Goal: Task Accomplishment & Management: Complete application form

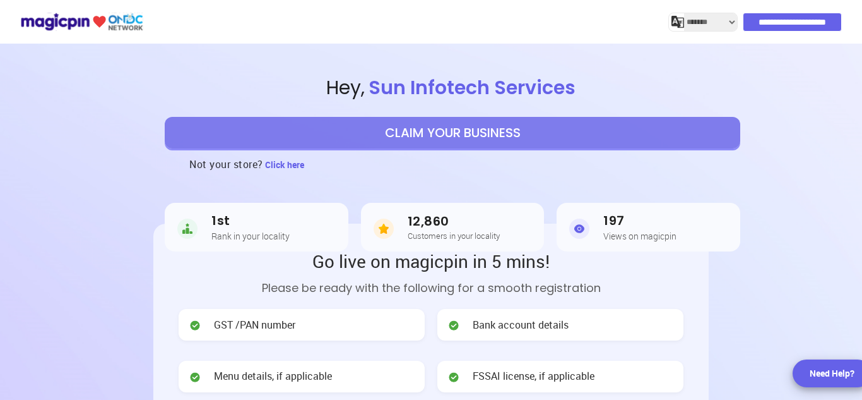
select select "*******"
click at [466, 134] on button "CLAIM YOUR BUSINESS" at bounding box center [453, 133] width 576 height 32
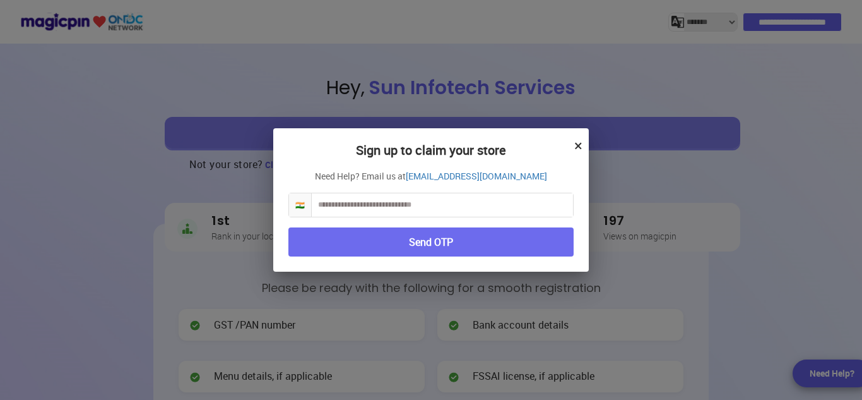
click at [377, 203] on input "text" at bounding box center [442, 204] width 261 height 23
type input "**********"
click at [357, 237] on button "Send OTP" at bounding box center [430, 242] width 285 height 30
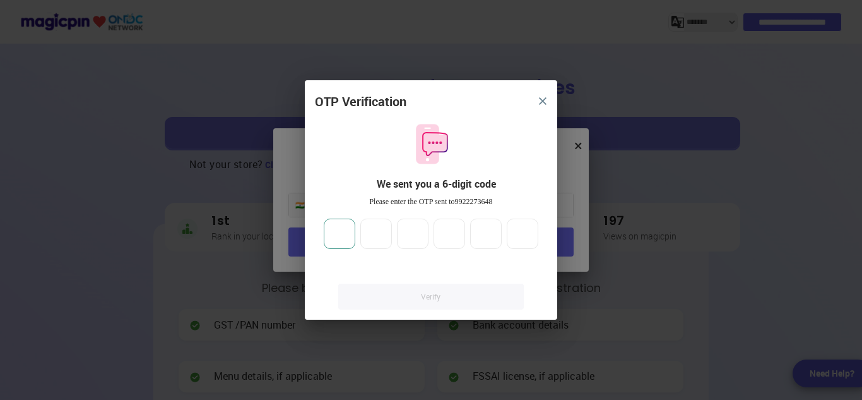
click at [338, 238] on input "number" at bounding box center [340, 233] width 32 height 30
type input "*"
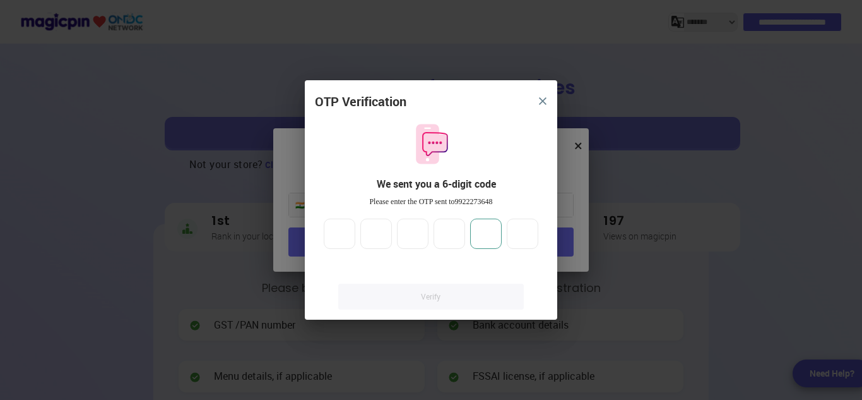
type input "*"
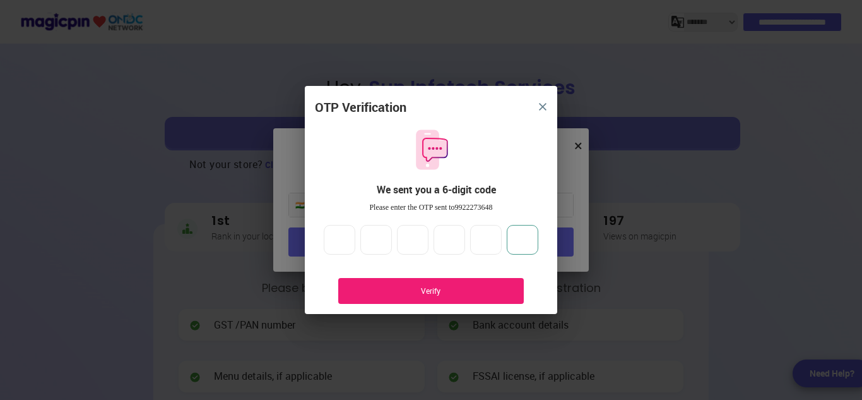
type input "*"
click at [405, 296] on div "Verify" at bounding box center [431, 290] width 148 height 11
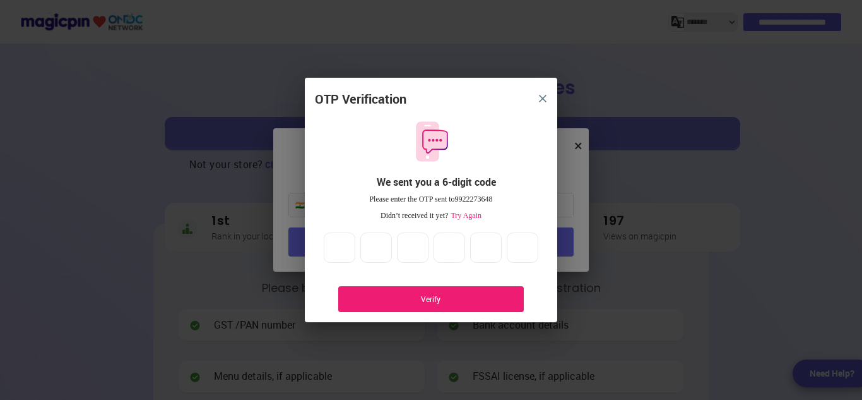
click at [400, 292] on div "Verify" at bounding box center [431, 299] width 186 height 26
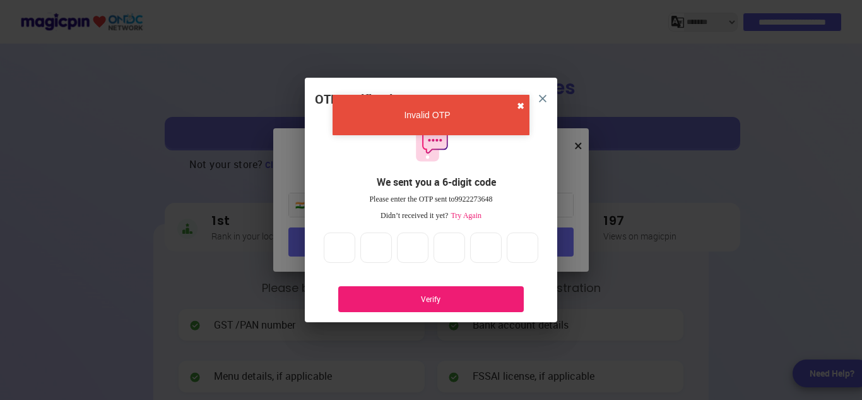
click at [519, 107] on button "✖" at bounding box center [521, 106] width 8 height 13
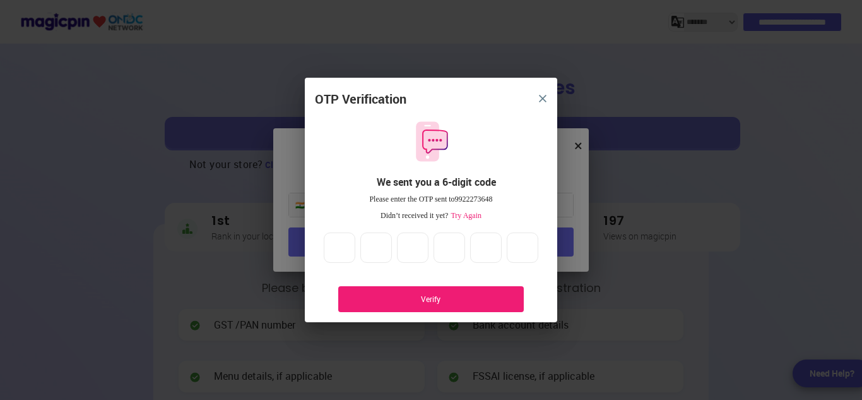
click at [544, 102] on img "close" at bounding box center [543, 99] width 8 height 8
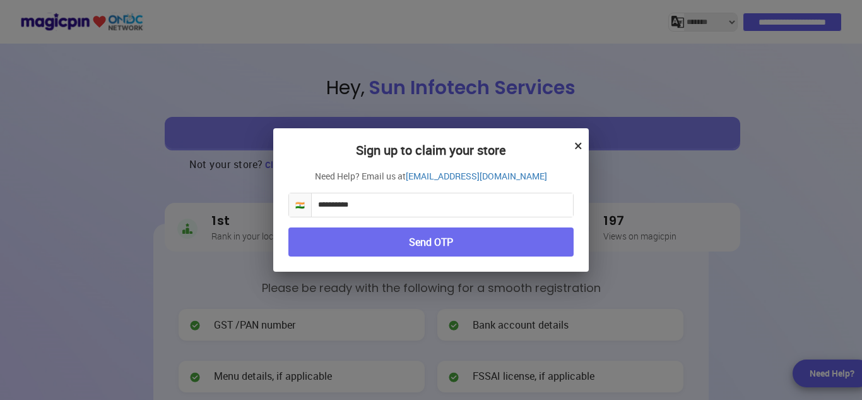
click at [417, 248] on button "Send OTP" at bounding box center [430, 242] width 285 height 30
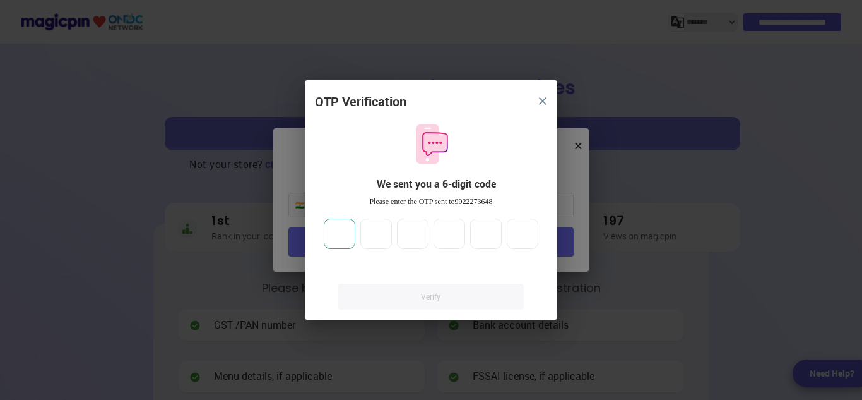
click at [350, 239] on input "number" at bounding box center [340, 233] width 32 height 30
type input "*"
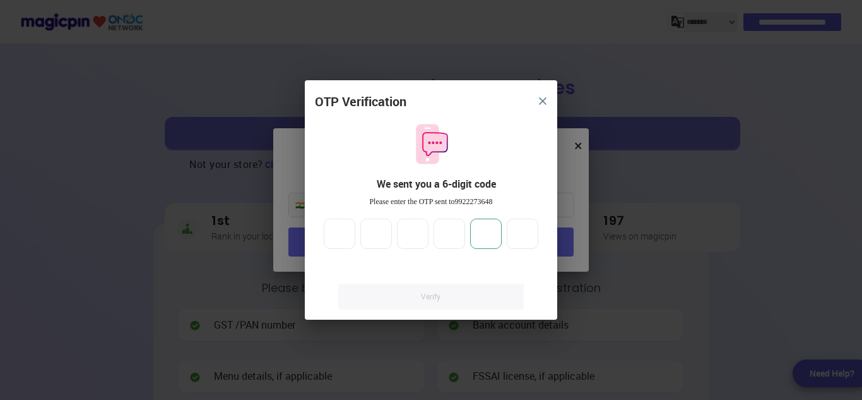
type input "*"
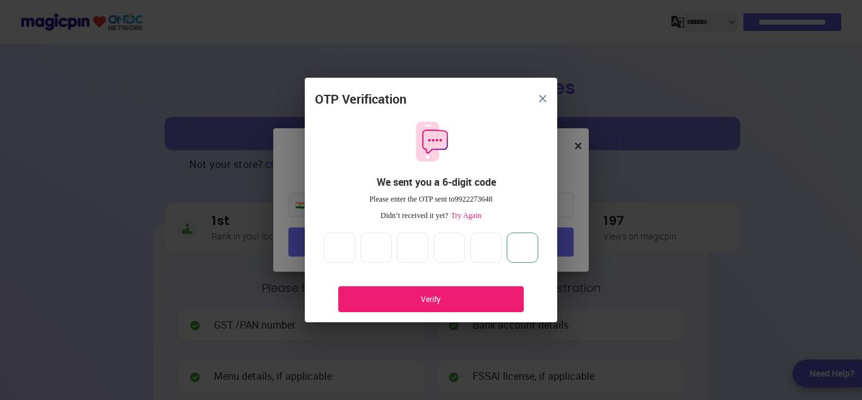
type input "*"
click at [393, 290] on div "Verify" at bounding box center [431, 299] width 186 height 26
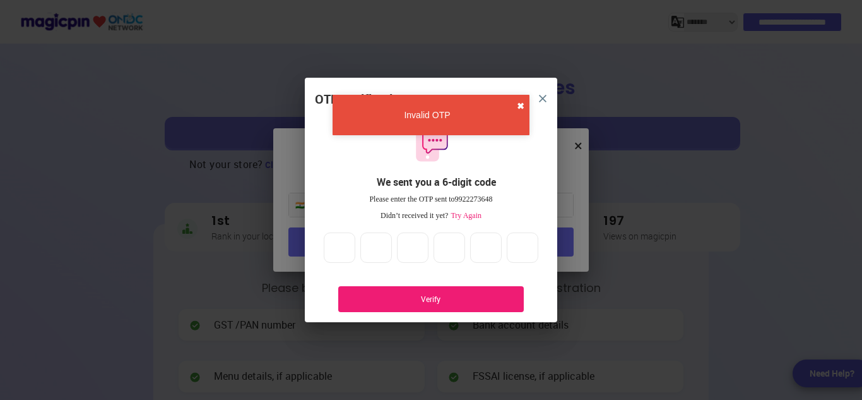
click at [521, 104] on button "✖" at bounding box center [521, 106] width 8 height 13
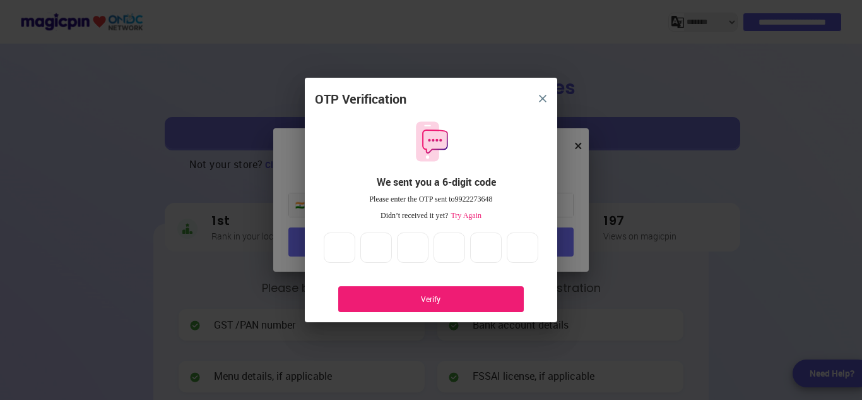
click at [546, 99] on img "close" at bounding box center [543, 99] width 8 height 8
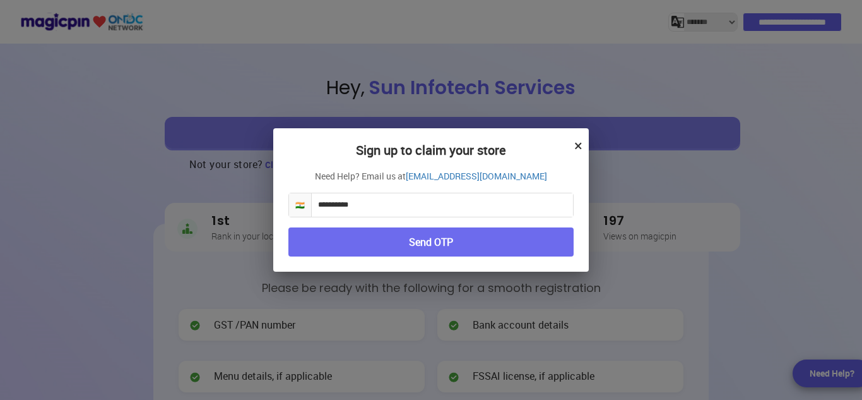
click at [299, 206] on span "🇮🇳" at bounding box center [300, 204] width 23 height 23
click at [360, 241] on button "Send OTP" at bounding box center [430, 242] width 285 height 30
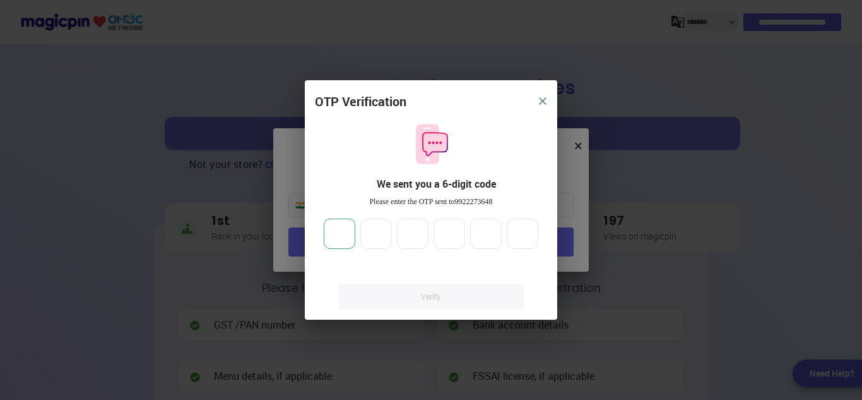
click at [347, 226] on input "number" at bounding box center [340, 233] width 32 height 30
type input "*"
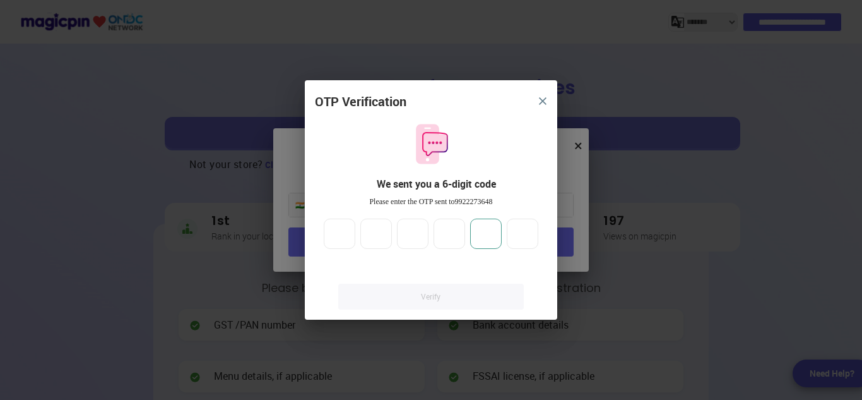
type input "*"
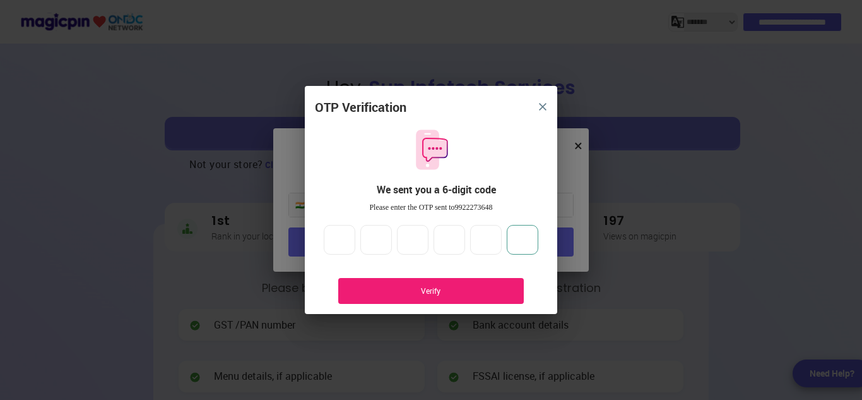
type input "*"
click at [408, 281] on div "Verify" at bounding box center [431, 291] width 186 height 26
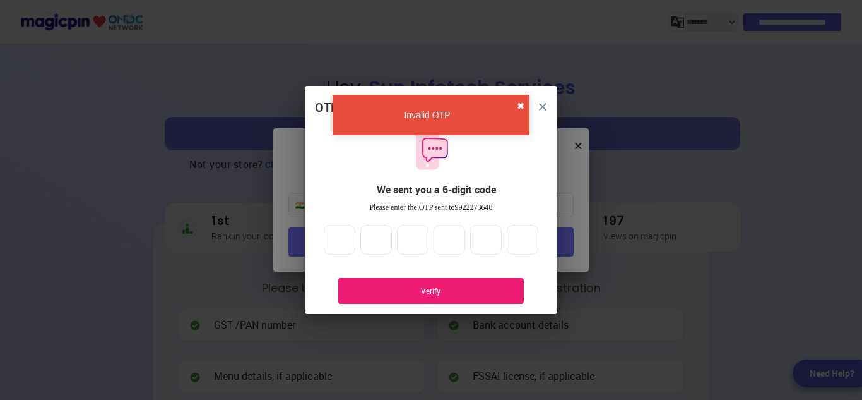
click at [519, 101] on button "✖" at bounding box center [521, 106] width 8 height 13
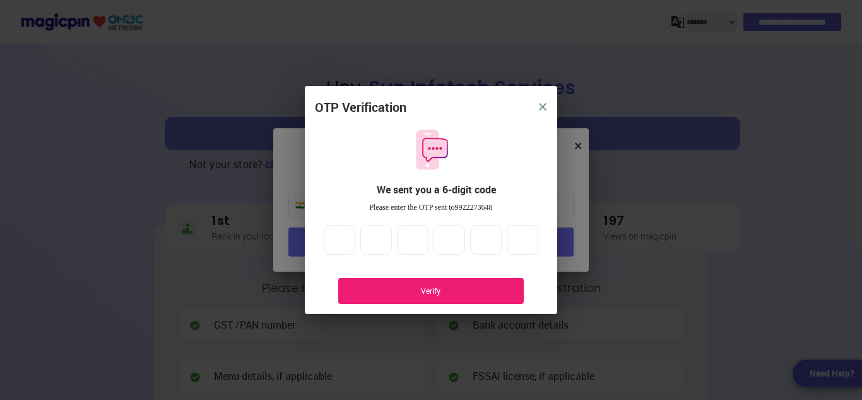
click at [543, 109] on img "close" at bounding box center [543, 107] width 8 height 8
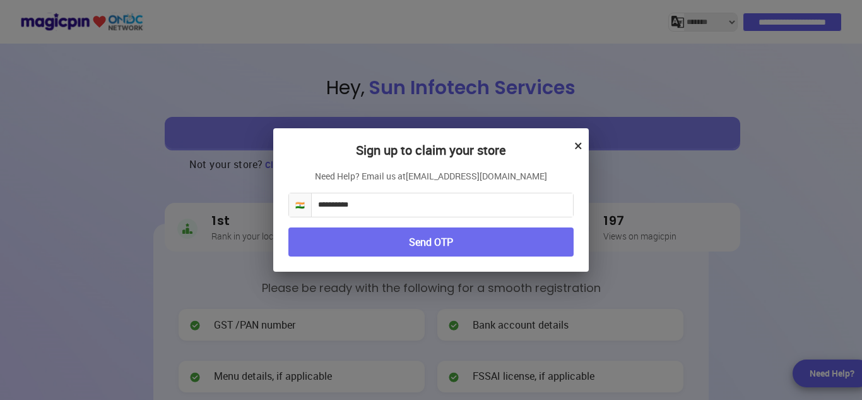
click at [489, 174] on link "[EMAIL_ADDRESS][DOMAIN_NAME]" at bounding box center [476, 176] width 141 height 13
click at [642, 90] on div "**********" at bounding box center [431, 200] width 862 height 400
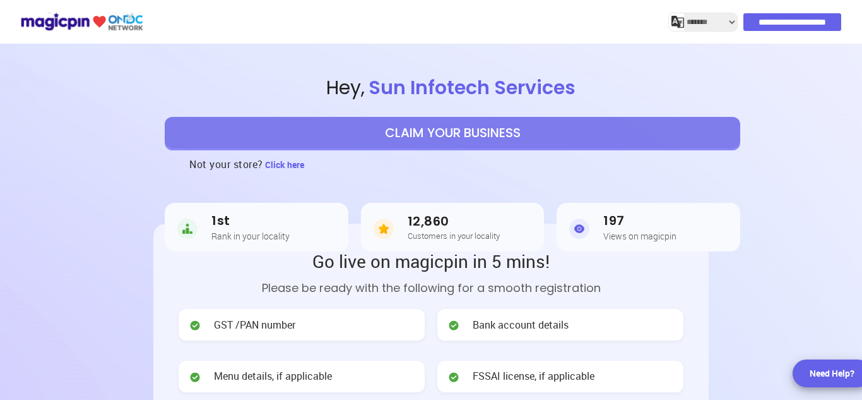
click at [411, 127] on button "CLAIM YOUR BUSINESS" at bounding box center [453, 133] width 576 height 32
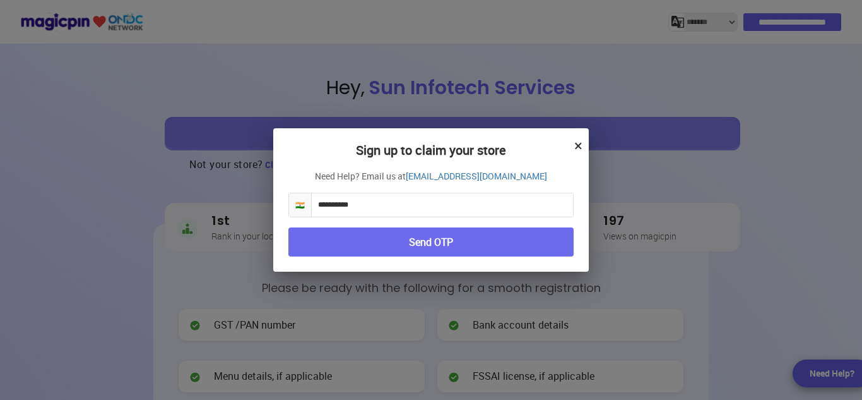
click at [410, 237] on button "Send OTP" at bounding box center [430, 242] width 285 height 30
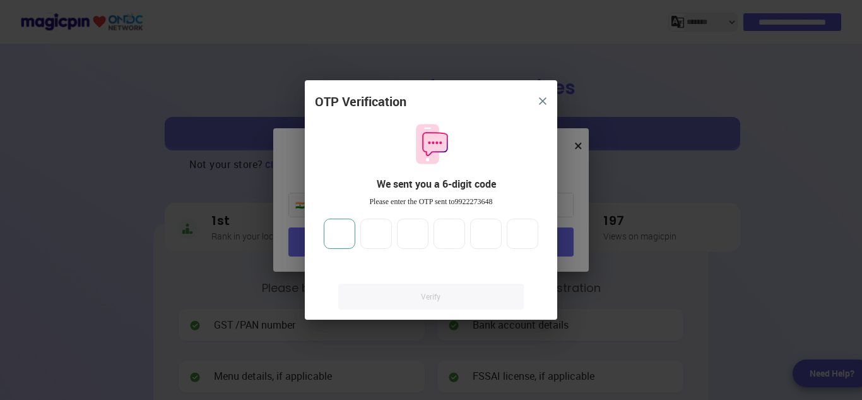
click at [328, 228] on input "number" at bounding box center [340, 233] width 32 height 30
type input "*"
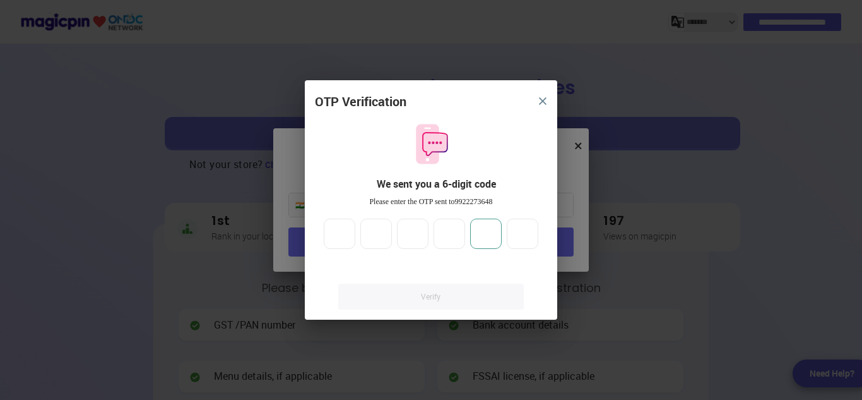
type input "*"
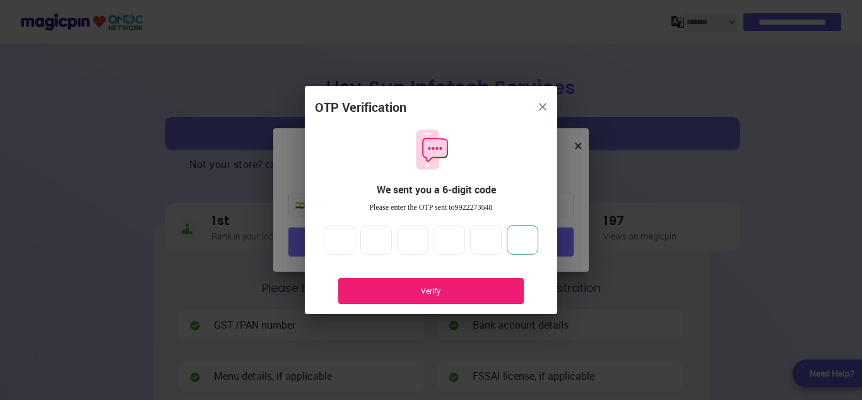
type input "*"
click at [423, 290] on div "Verify" at bounding box center [431, 290] width 148 height 11
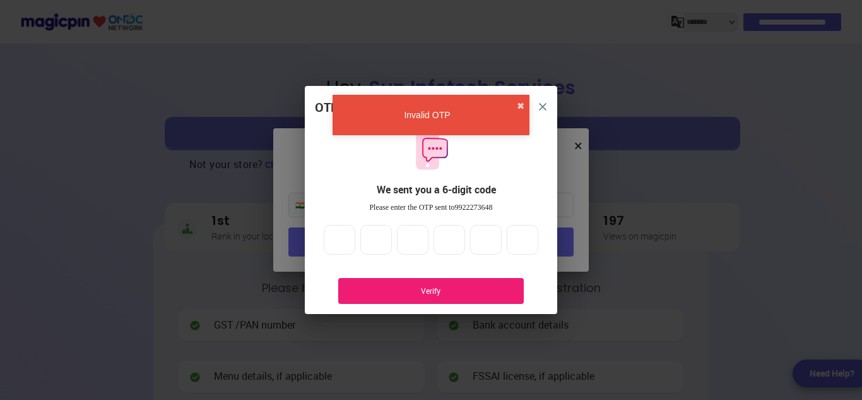
click at [516, 107] on div "Invalid OTP ✖" at bounding box center [431, 115] width 197 height 40
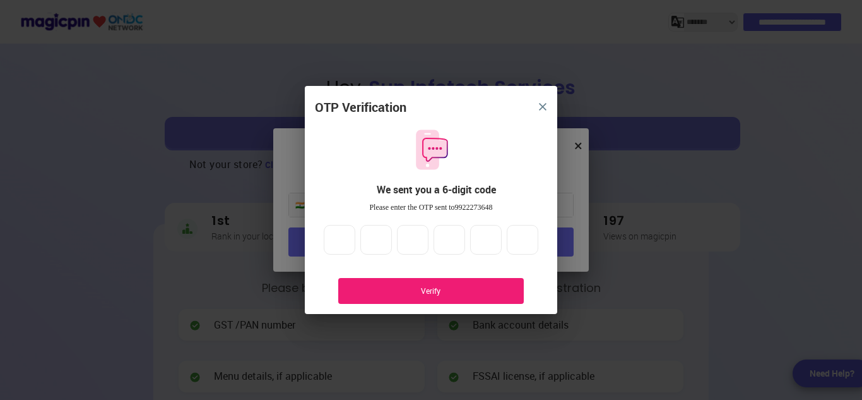
click at [545, 108] on img "close" at bounding box center [543, 107] width 8 height 8
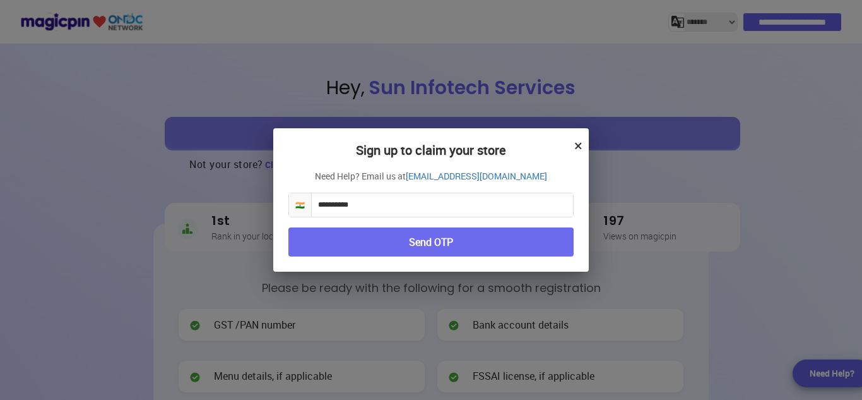
click at [577, 146] on button "×" at bounding box center [578, 144] width 8 height 21
